Goal: Task Accomplishment & Management: Complete application form

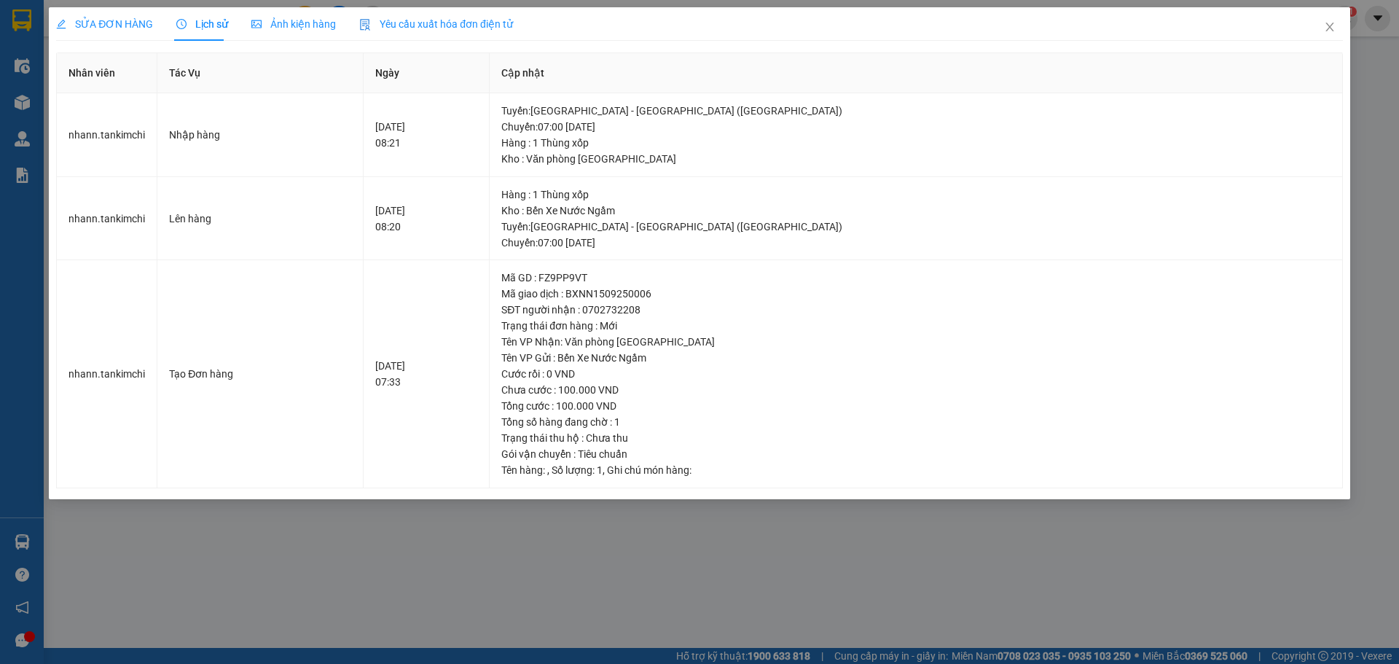
click at [1325, 29] on icon "close" at bounding box center [1330, 27] width 12 height 12
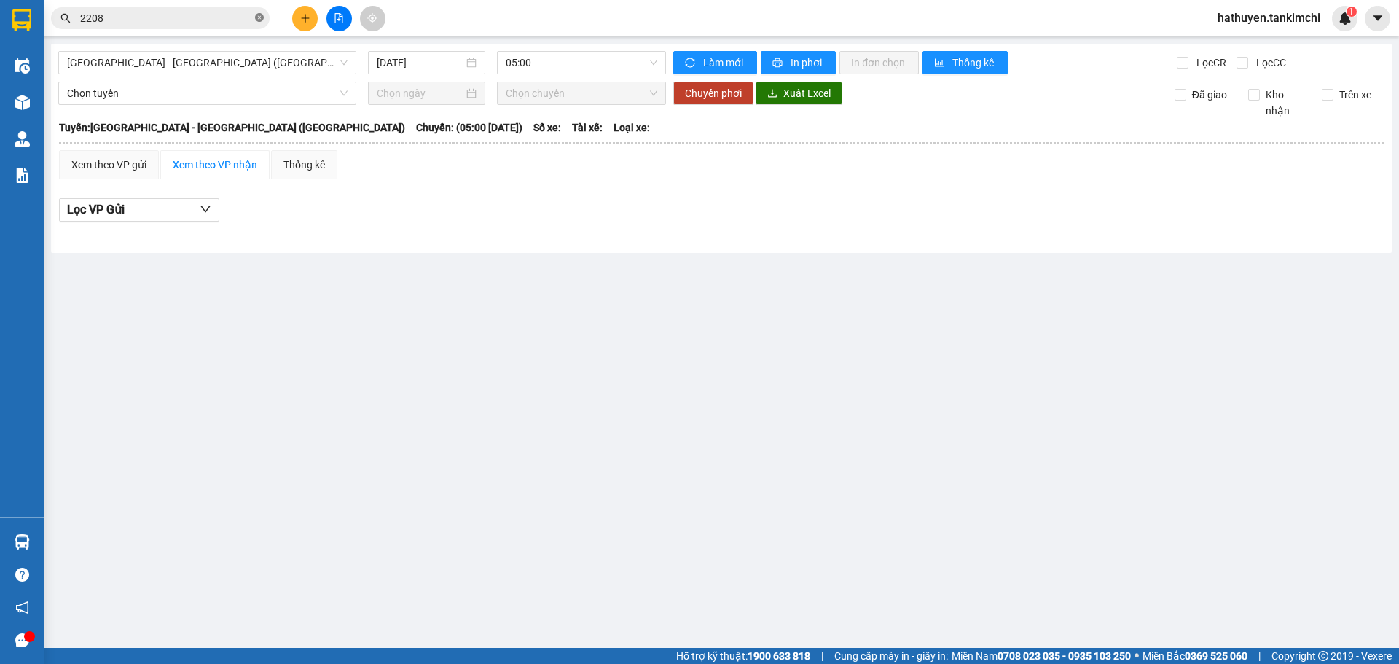
click at [261, 18] on icon "close-circle" at bounding box center [259, 17] width 9 height 9
click at [197, 22] on input "text" at bounding box center [166, 18] width 172 height 16
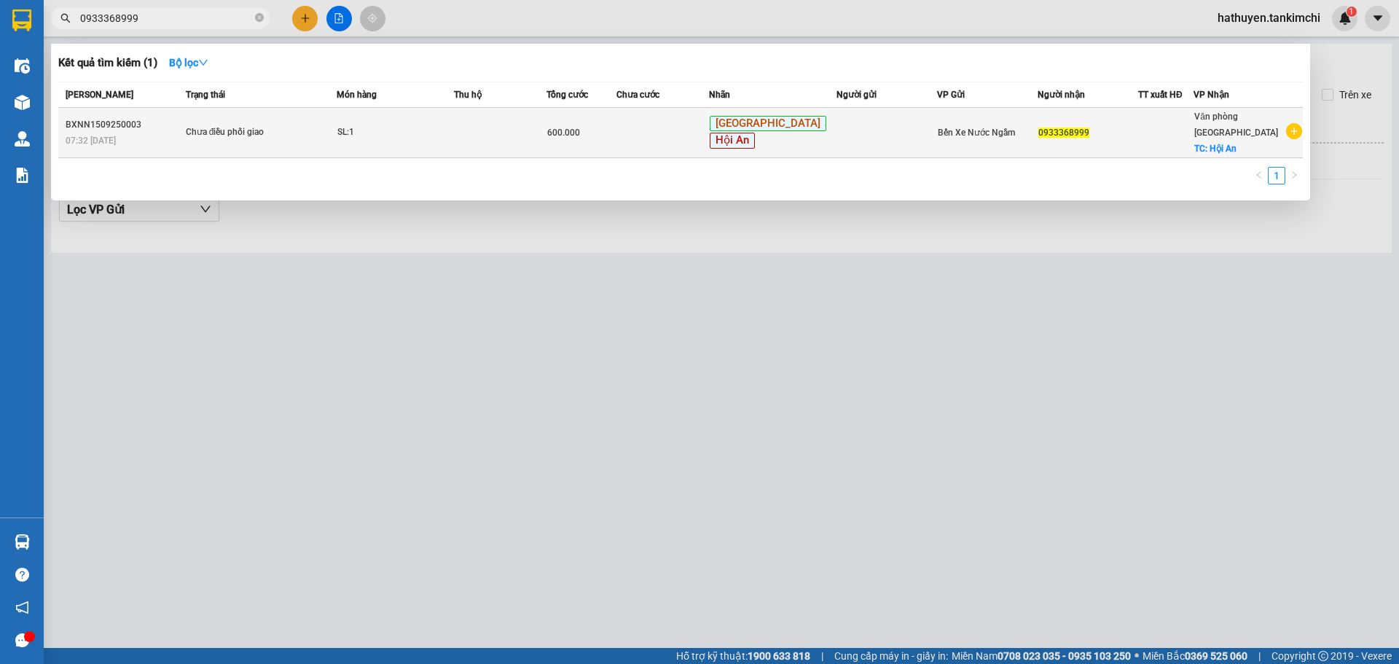
type input "0933368999"
click at [484, 135] on td at bounding box center [500, 133] width 93 height 50
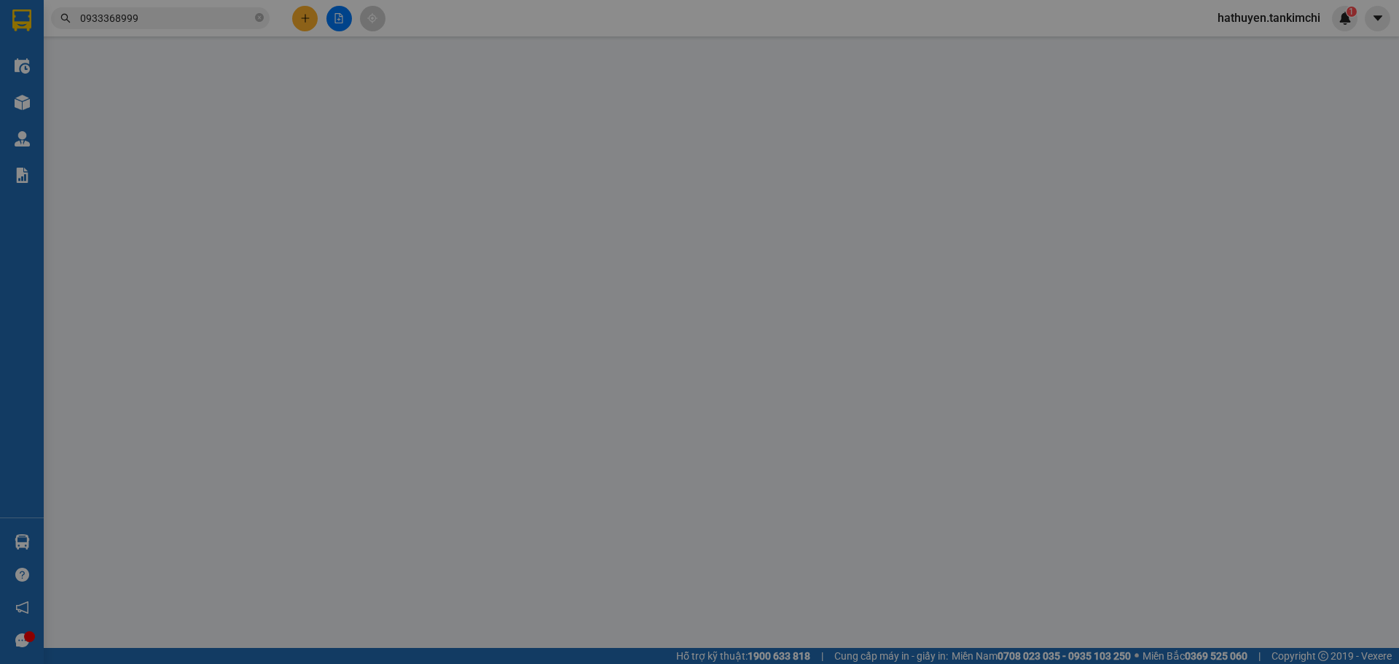
type input "0933368999"
checkbox input "true"
type input "Hội An"
type input "600.000"
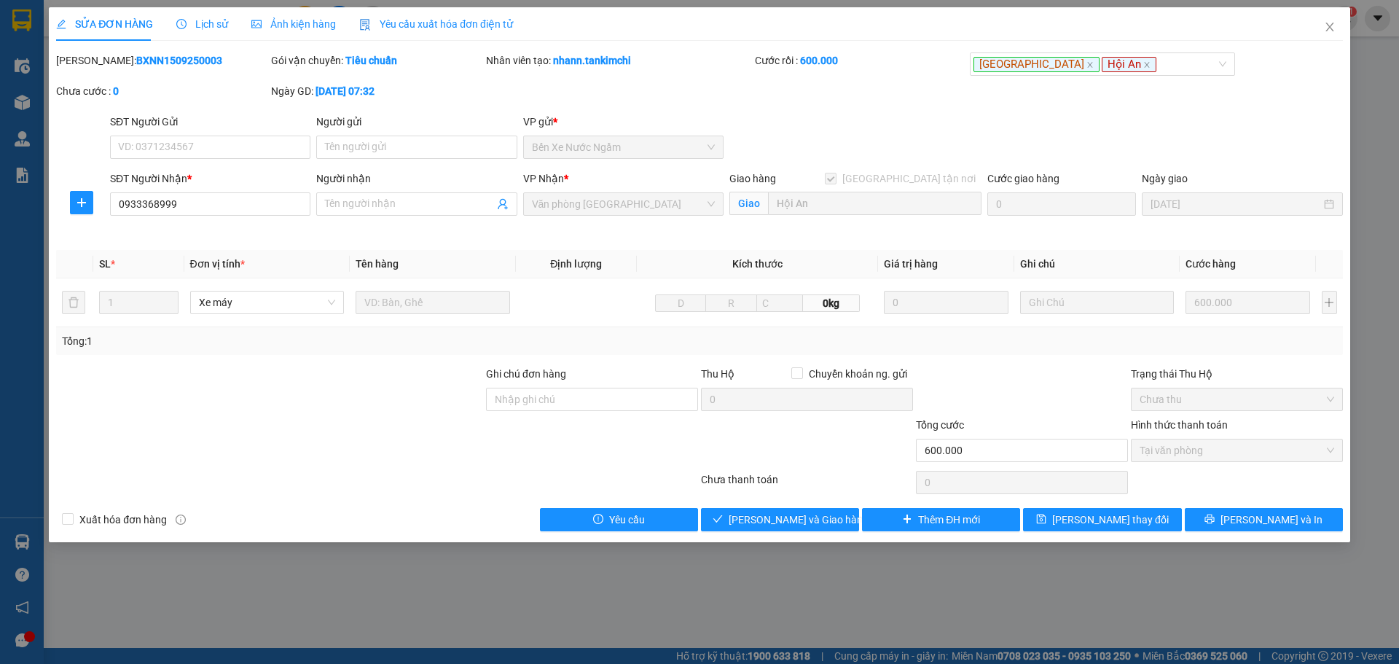
click at [202, 25] on span "Lịch sử" at bounding box center [202, 24] width 52 height 12
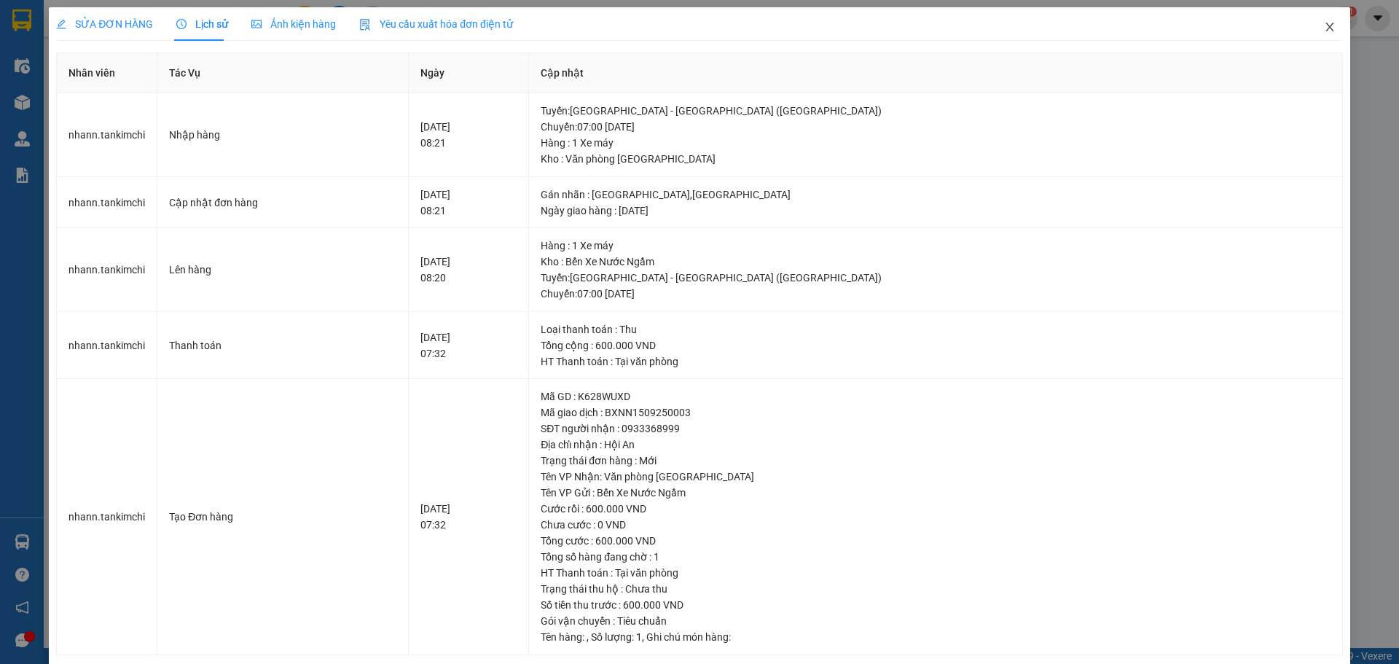
drag, startPoint x: 1317, startPoint y: 29, endPoint x: 891, endPoint y: 37, distance: 425.6
click at [1312, 29] on span "Close" at bounding box center [1329, 27] width 41 height 41
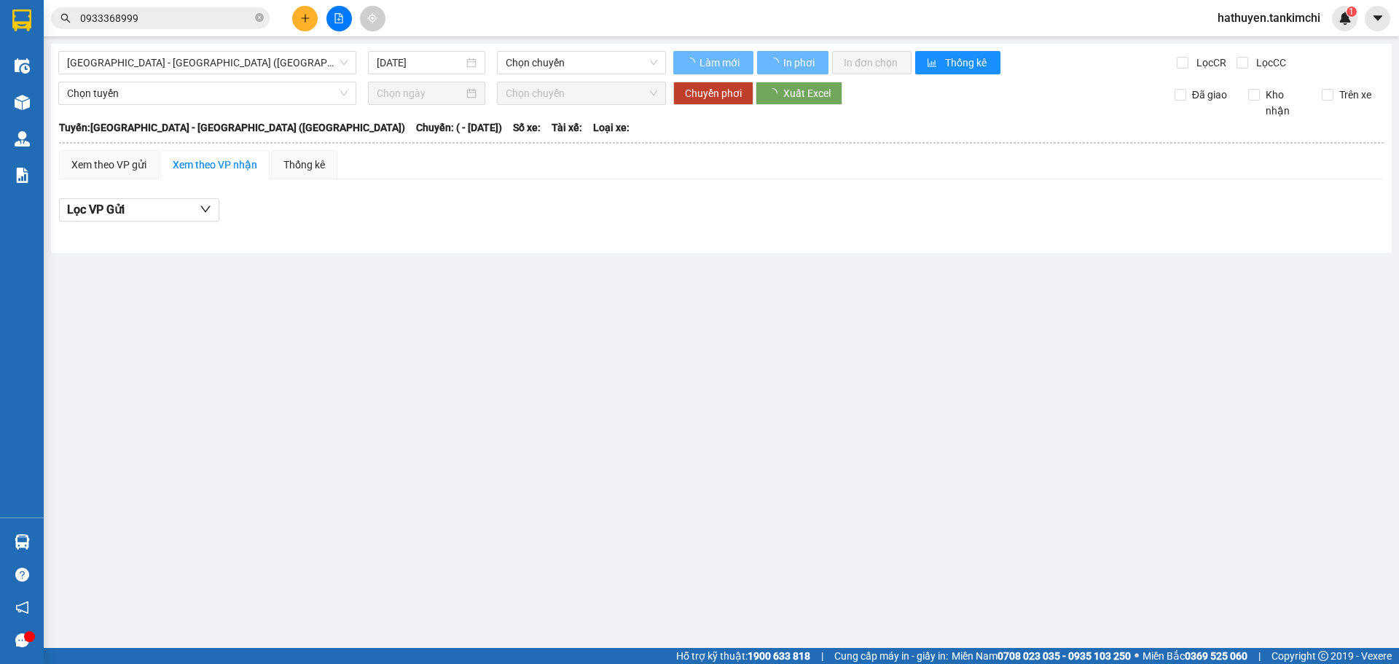
click at [177, 23] on input "0933368999" at bounding box center [166, 18] width 172 height 16
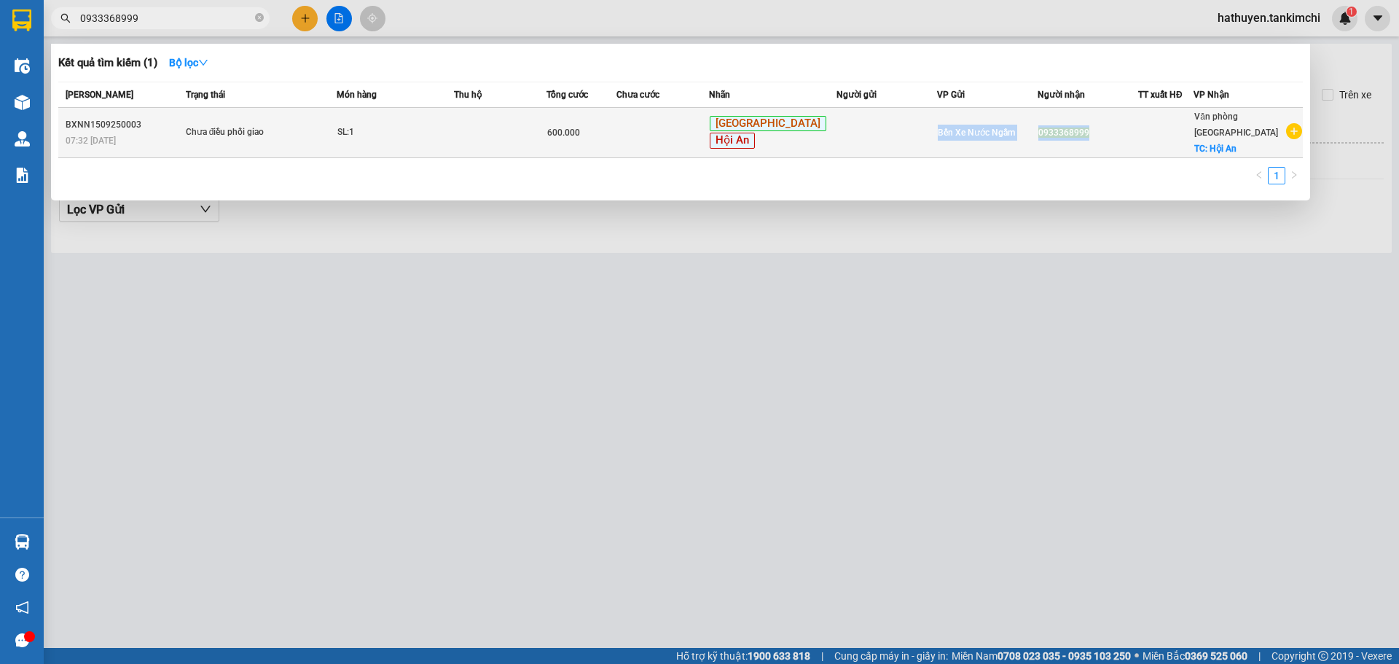
drag, startPoint x: 1102, startPoint y: 125, endPoint x: 1027, endPoint y: 136, distance: 75.8
click at [1027, 136] on tr "BXNN1509250003 07:32 [DATE] Chưa điều phối giao SL: 1 600.000 Yên Nghĩa Hội An …" at bounding box center [680, 133] width 1244 height 50
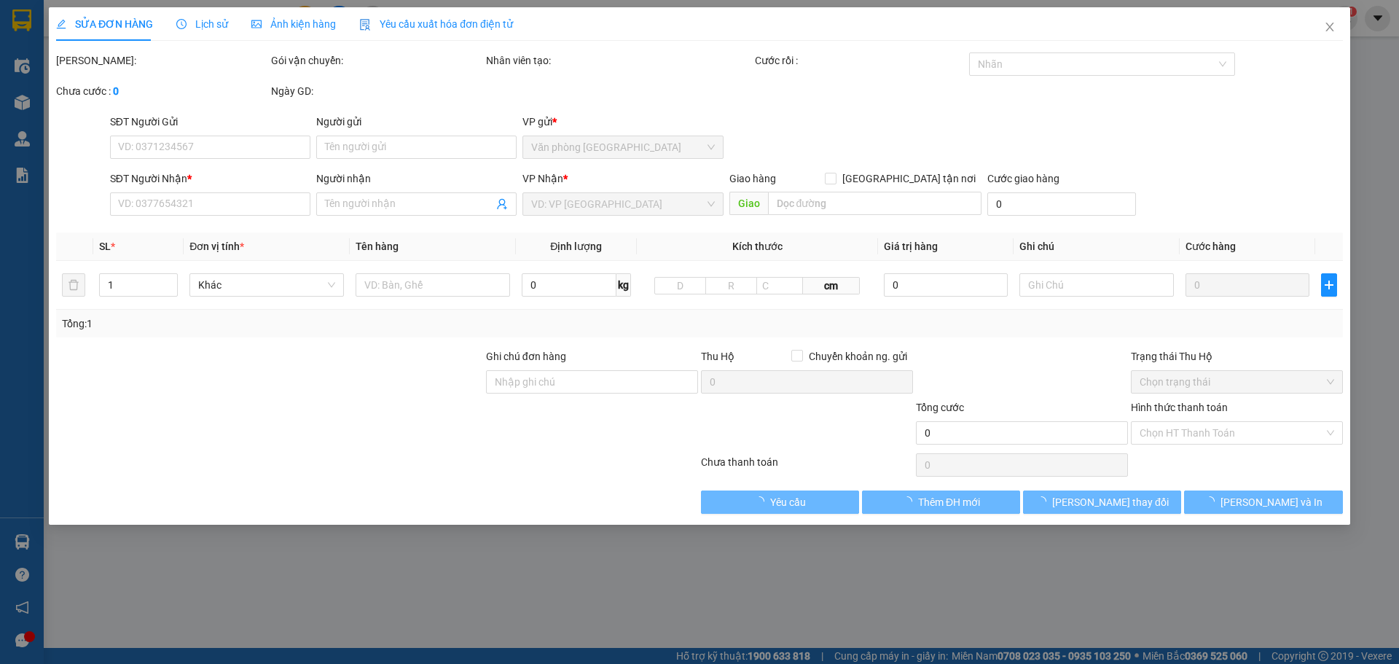
type input "0933368999"
checkbox input "true"
type input "Hội An"
type input "600.000"
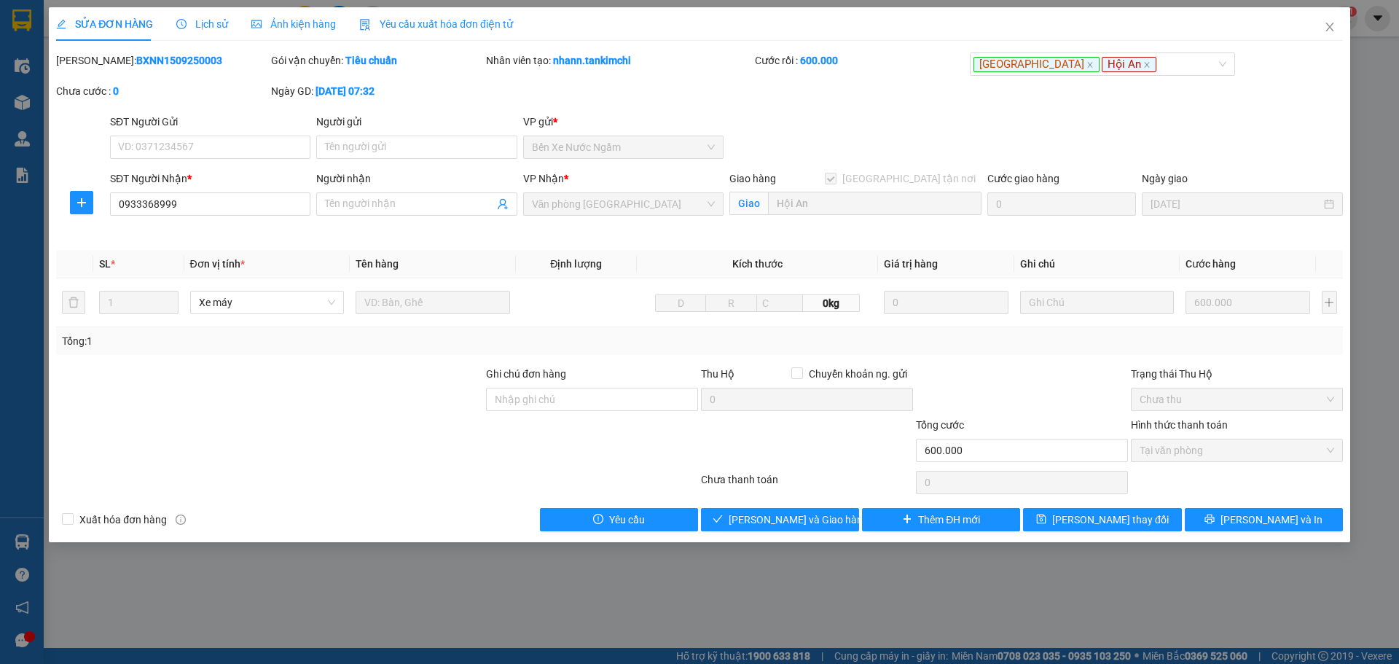
click at [1139, 93] on div "Mã ĐH: BXNN1509250003 Gói vận chuyển: Tiêu chuẩn Nhân viên tạo: nhann.tankimchi…" at bounding box center [700, 82] width 1290 height 61
click at [1331, 28] on icon "close" at bounding box center [1330, 27] width 12 height 12
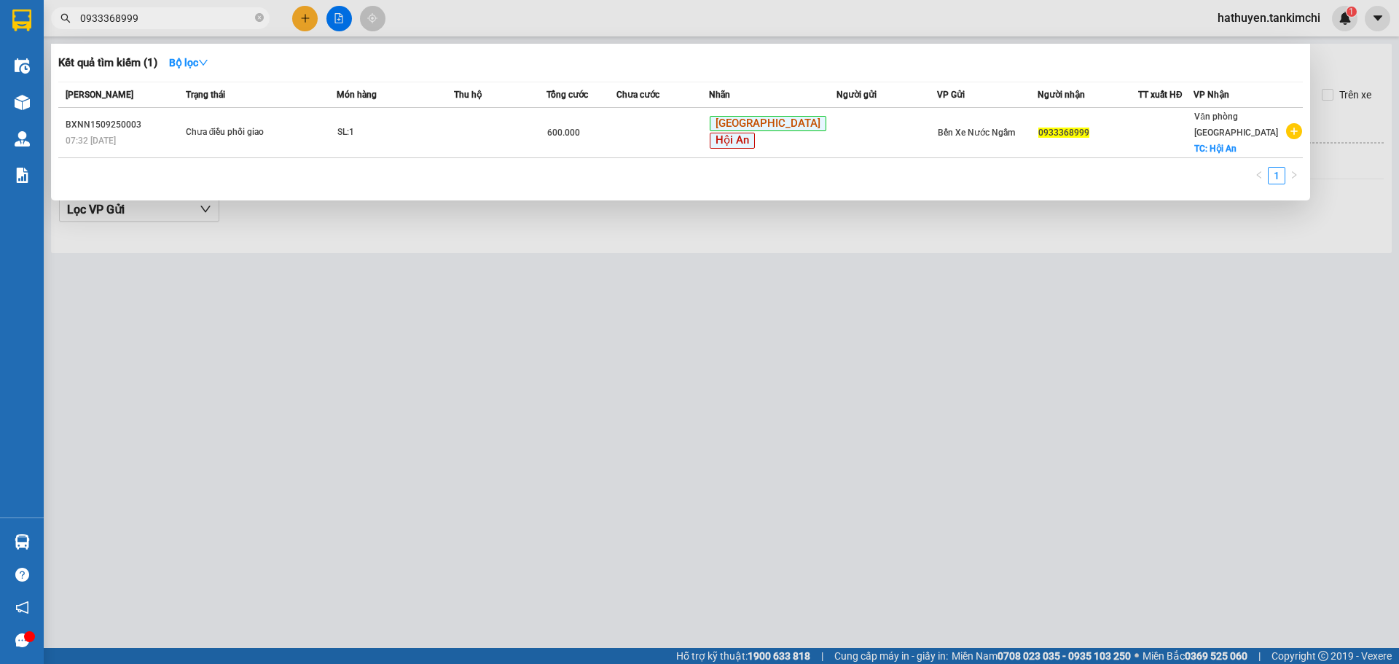
click at [179, 15] on input "0933368999" at bounding box center [166, 18] width 172 height 16
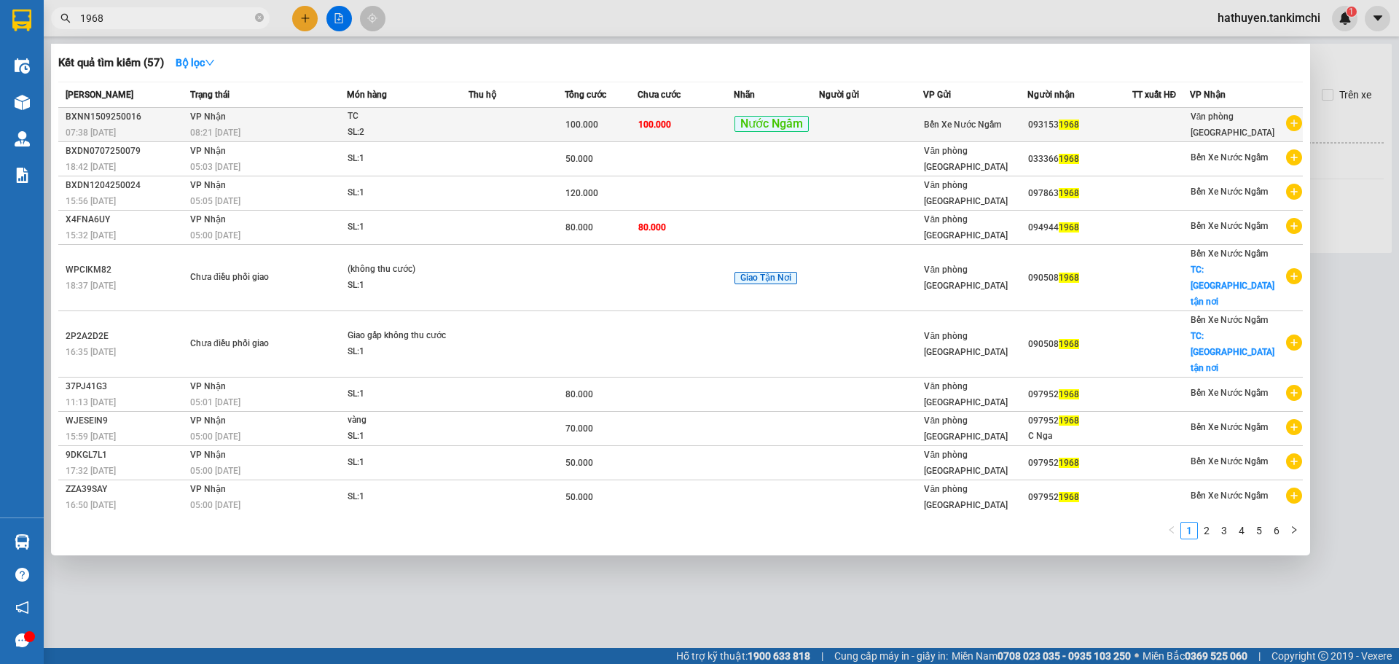
type input "1968"
click at [516, 129] on td at bounding box center [516, 125] width 96 height 34
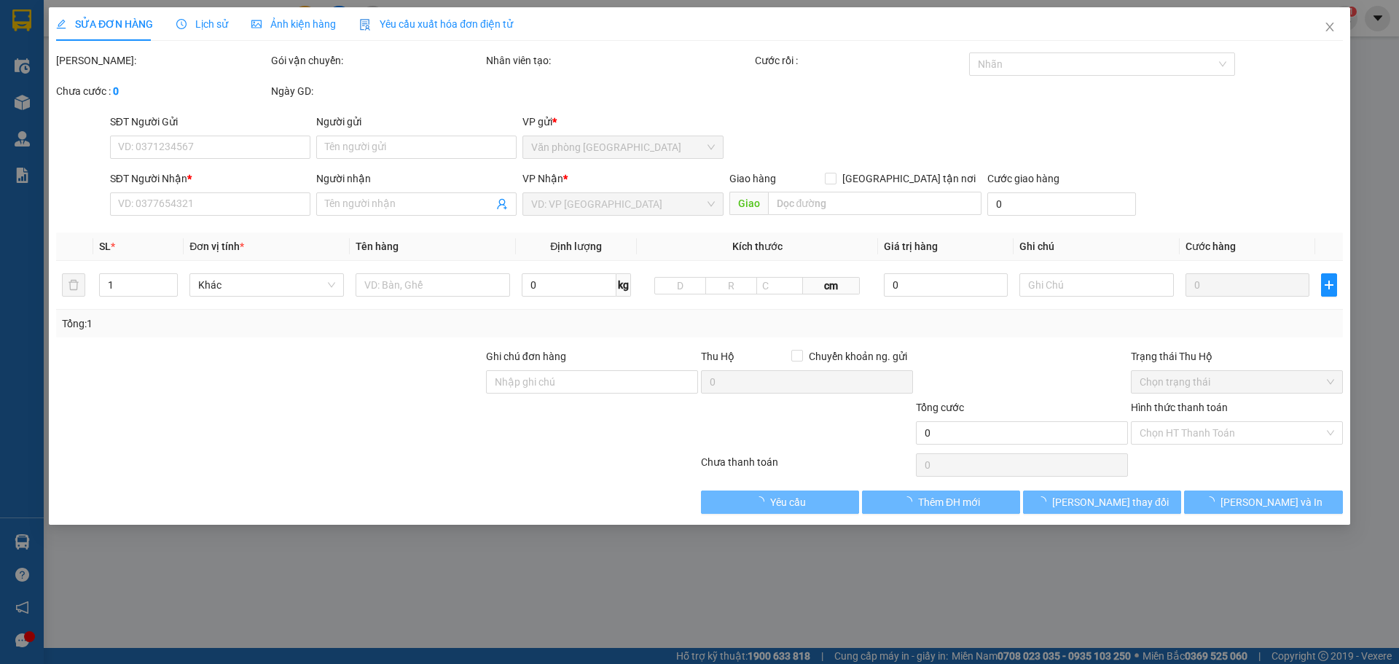
type input "0931531968"
type input "100.000"
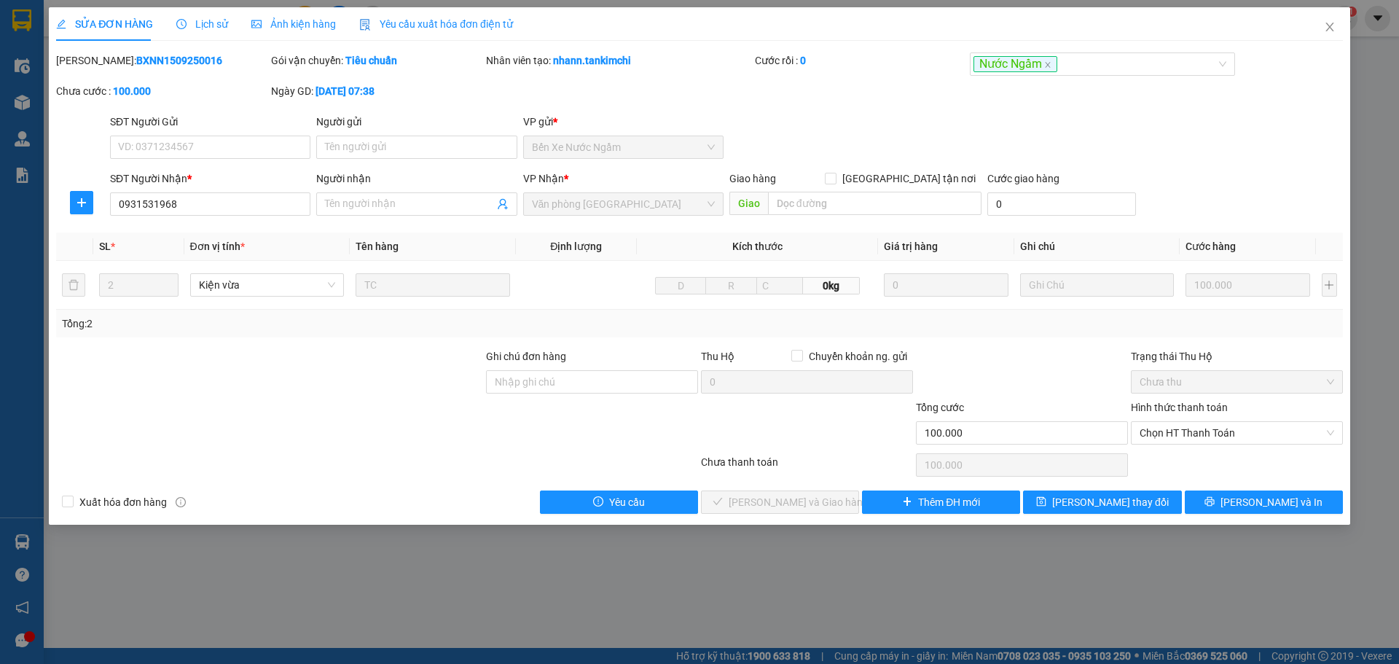
click at [215, 18] on span "Lịch sử" at bounding box center [202, 24] width 52 height 12
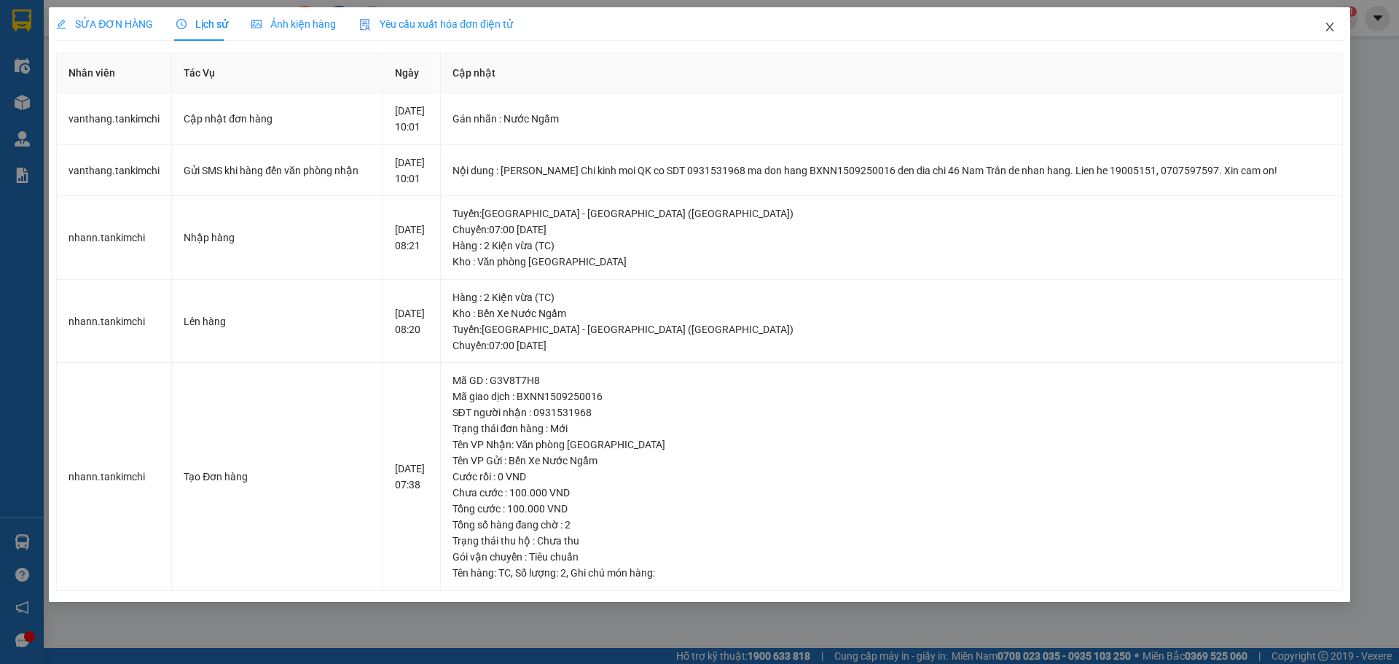
click at [1332, 23] on icon "close" at bounding box center [1330, 27] width 12 height 12
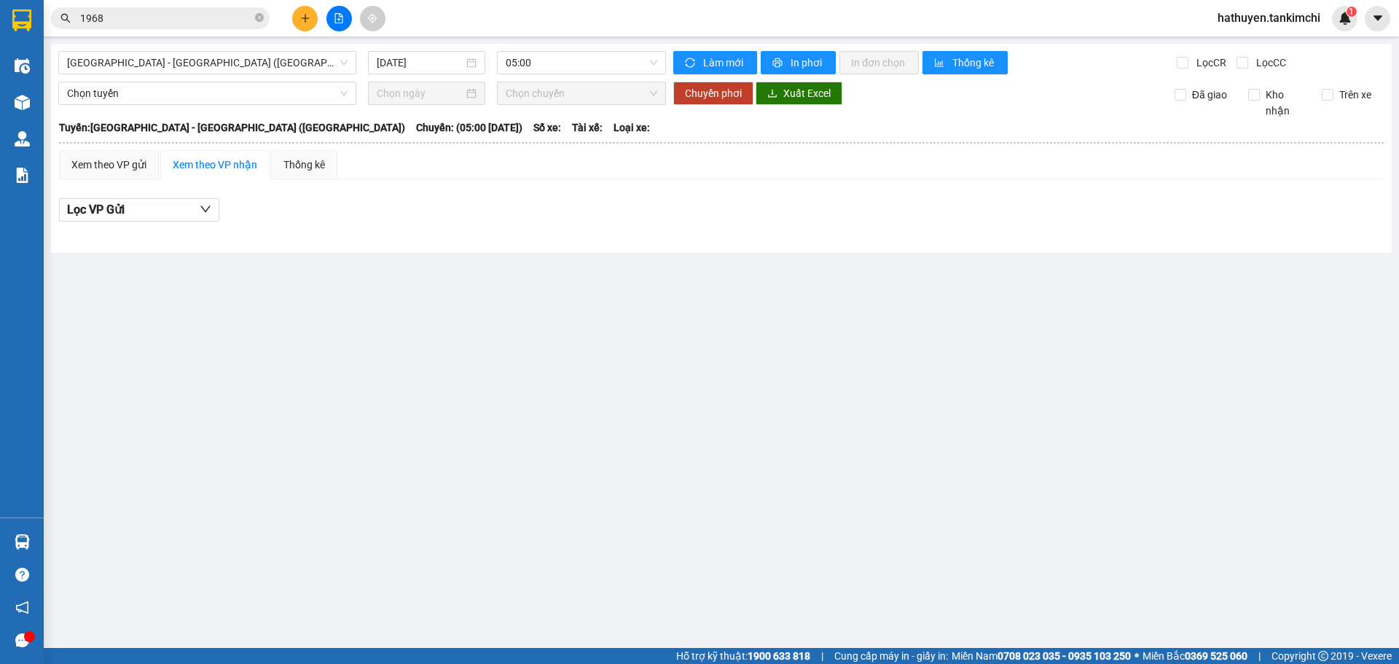
click at [131, 20] on input "1968" at bounding box center [166, 18] width 172 height 16
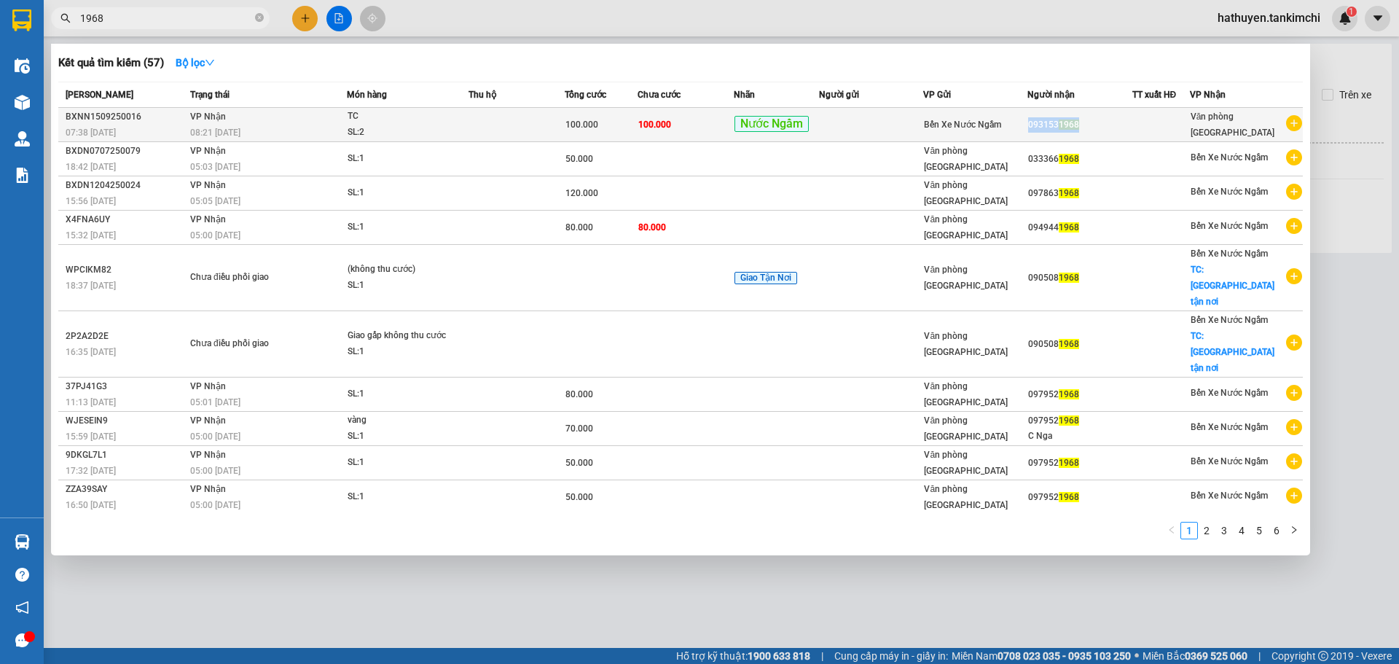
copy div "093153 1968"
drag, startPoint x: 1097, startPoint y: 119, endPoint x: 1035, endPoint y: 127, distance: 62.4
click at [1035, 127] on div "093153 1968" at bounding box center [1079, 124] width 103 height 15
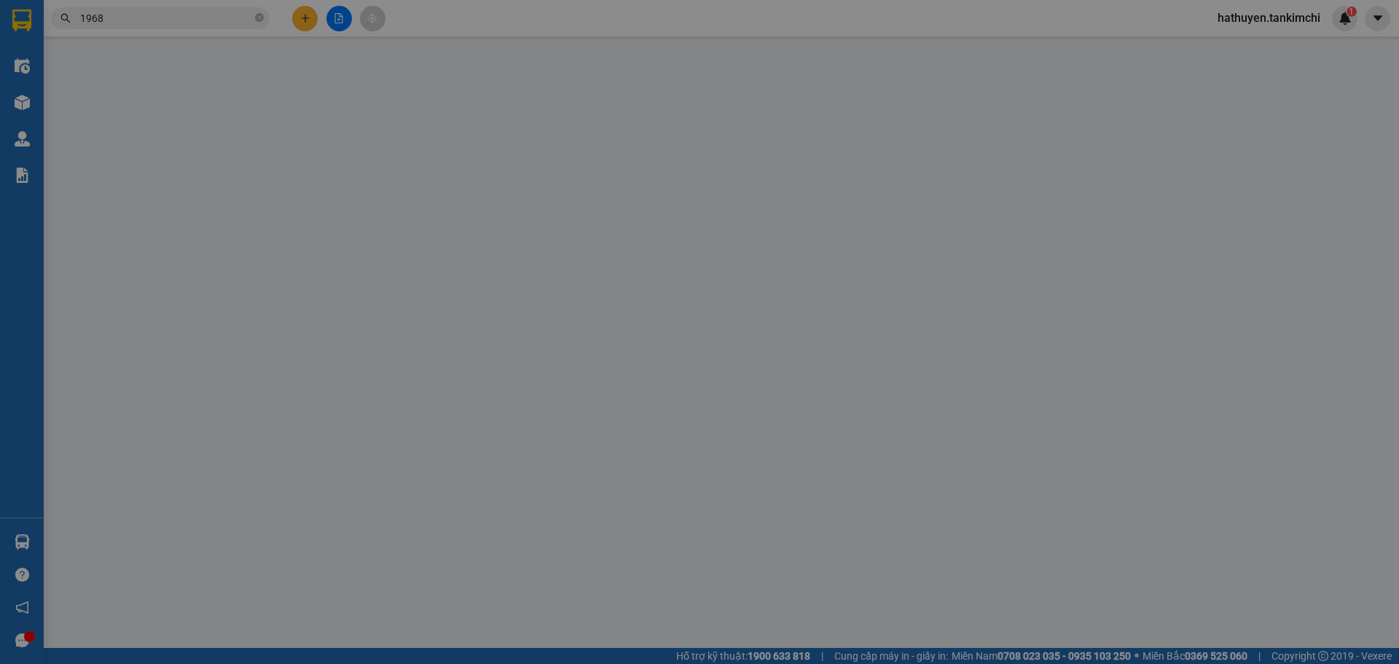
type input "0931531968"
type input "100.000"
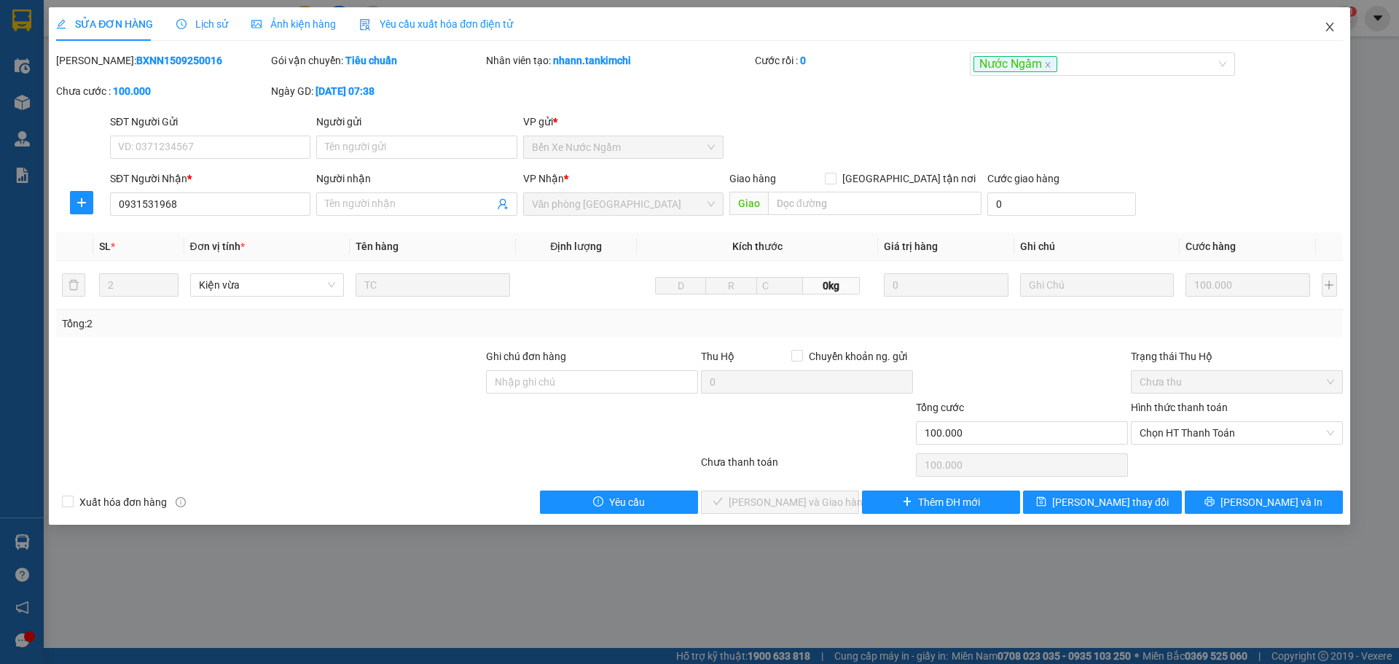
drag, startPoint x: 1327, startPoint y: 28, endPoint x: 1222, endPoint y: 30, distance: 104.9
click at [1303, 30] on div "SỬA ĐƠN HÀNG Lịch sử Ảnh kiện hàng Yêu cầu xuất hóa đơn điện tử Total Paid Fee …" at bounding box center [699, 265] width 1301 height 517
click at [1330, 28] on icon "close" at bounding box center [1329, 27] width 8 height 9
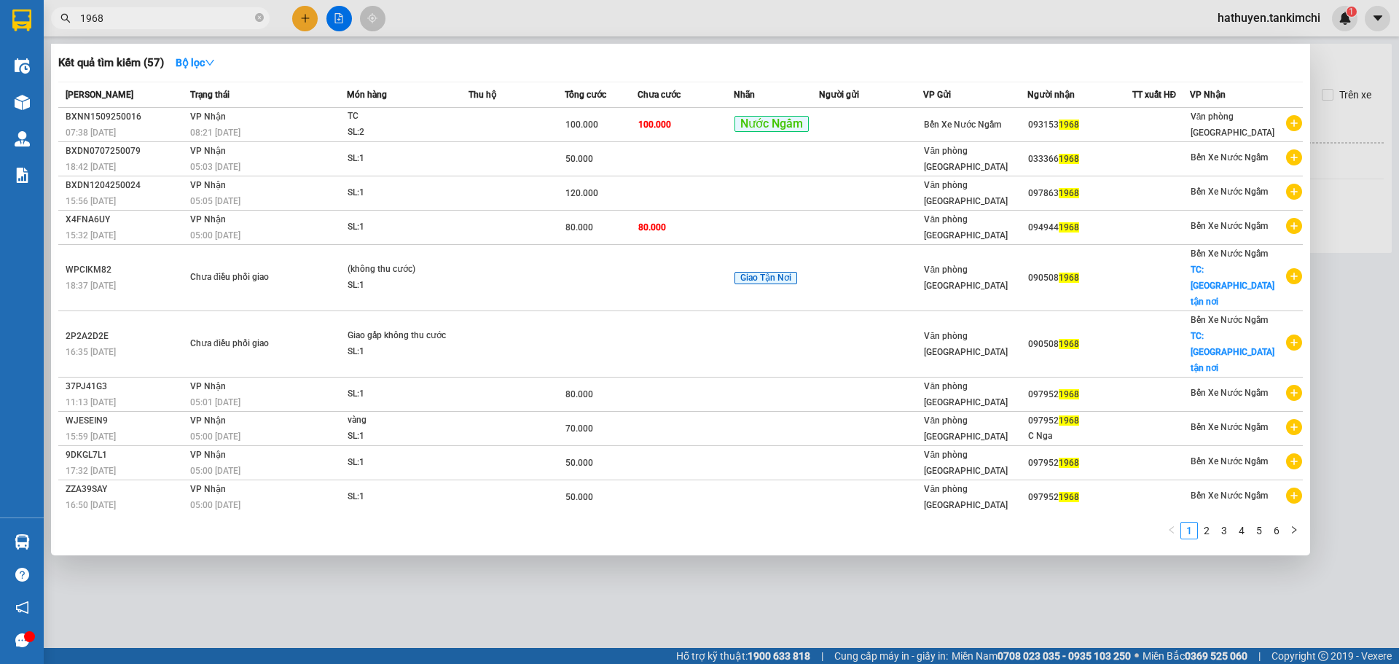
click at [162, 17] on input "1968" at bounding box center [166, 18] width 172 height 16
click at [161, 17] on input "1968" at bounding box center [166, 18] width 172 height 16
paste input "093153"
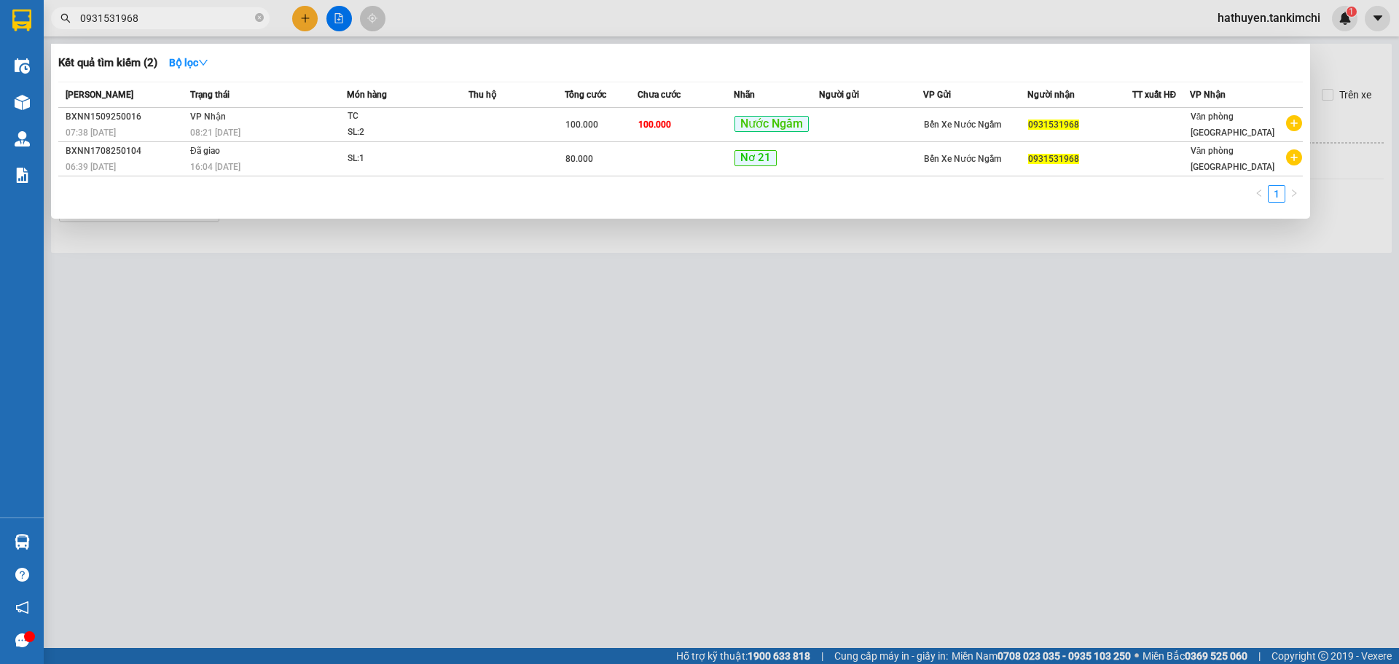
type input "0931531968"
